Goal: Navigation & Orientation: Find specific page/section

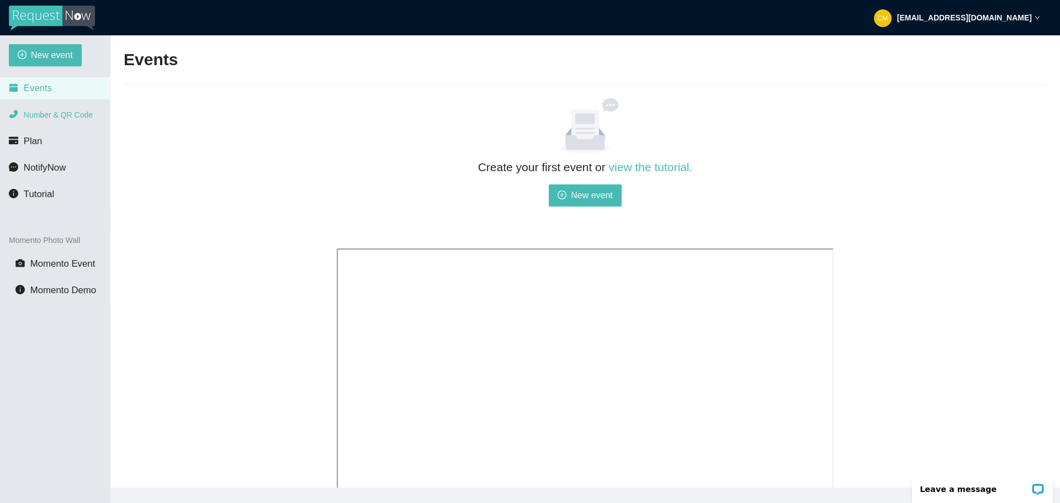
click at [48, 117] on span "Number & QR Code" at bounding box center [58, 114] width 69 height 9
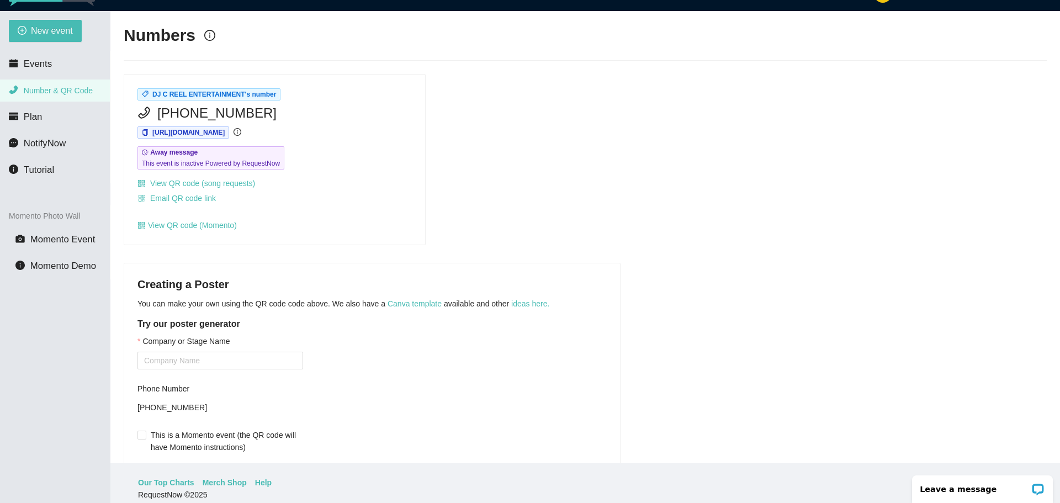
scroll to position [35, 0]
